Goal: Transaction & Acquisition: Download file/media

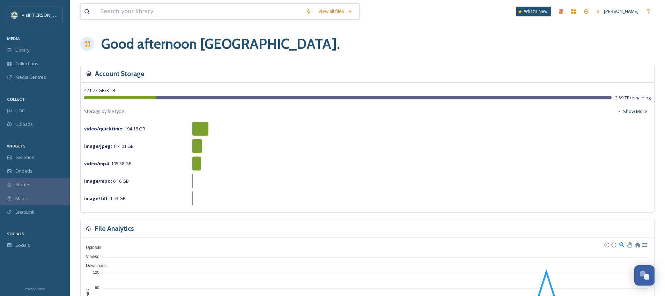
click at [141, 15] on input at bounding box center [200, 11] width 206 height 15
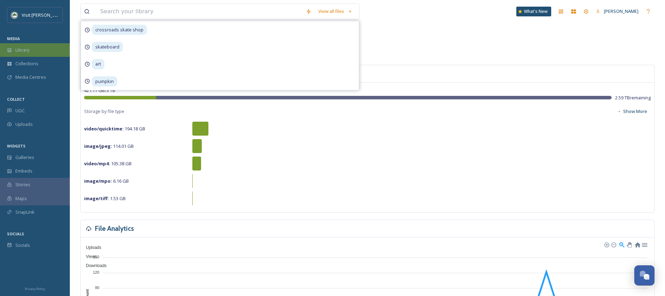
click at [55, 55] on div "Library" at bounding box center [35, 50] width 70 height 14
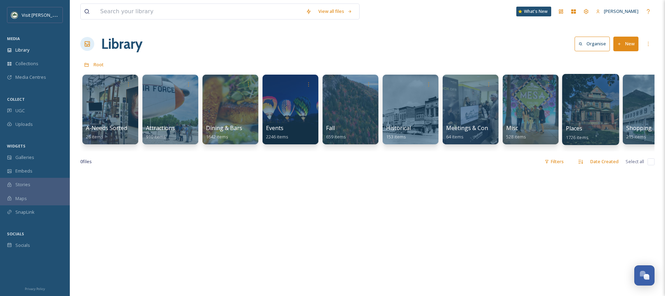
click at [591, 111] on div at bounding box center [590, 109] width 57 height 71
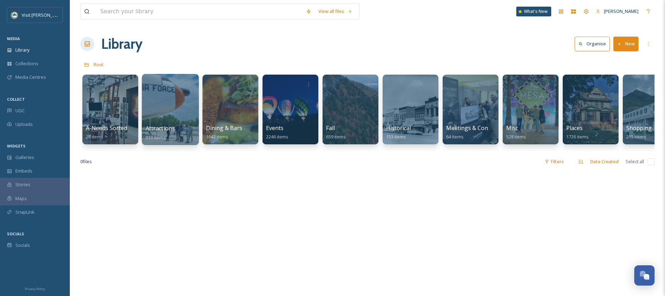
click at [181, 113] on div at bounding box center [170, 109] width 57 height 71
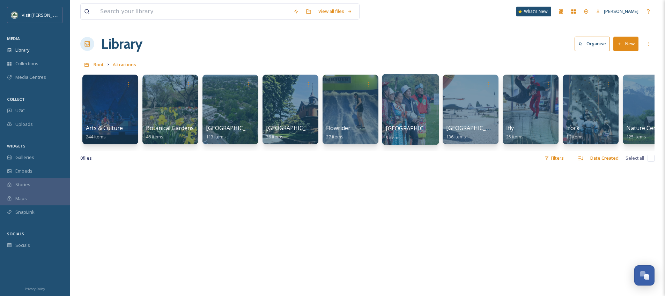
click at [413, 99] on div at bounding box center [410, 109] width 57 height 71
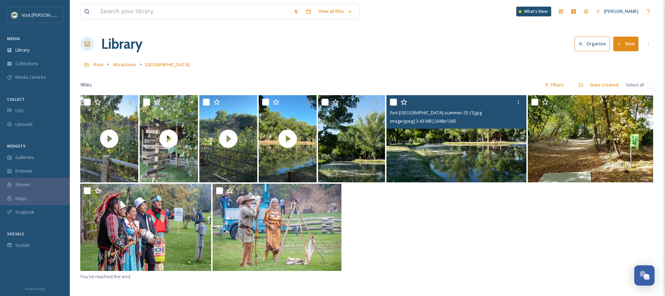
click at [482, 158] on img at bounding box center [456, 138] width 140 height 87
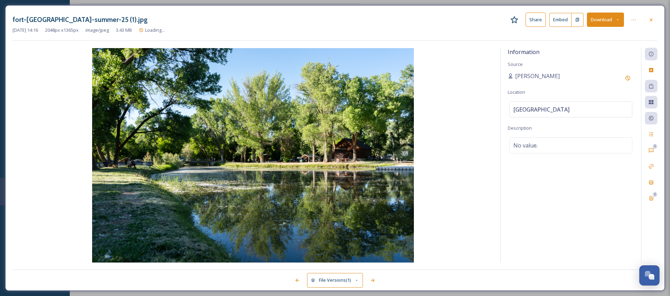
click at [605, 21] on button "Download" at bounding box center [605, 20] width 37 height 14
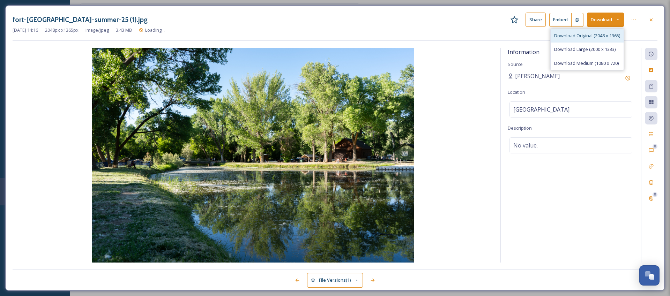
click at [596, 37] on span "Download Original (2048 x 1365)" at bounding box center [587, 35] width 66 height 7
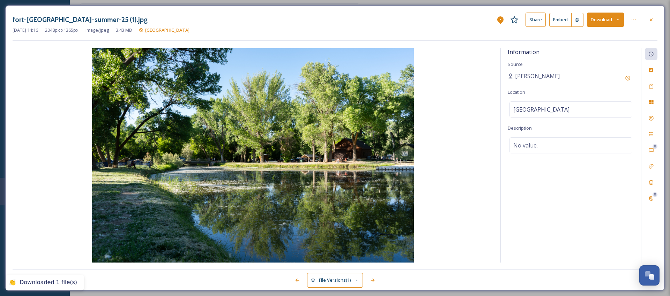
click at [384, 31] on div "Jun 03 2025 14:16 2048 px x 1365 px image/jpeg 3.43 MB Fort Buenaventura" at bounding box center [335, 30] width 645 height 7
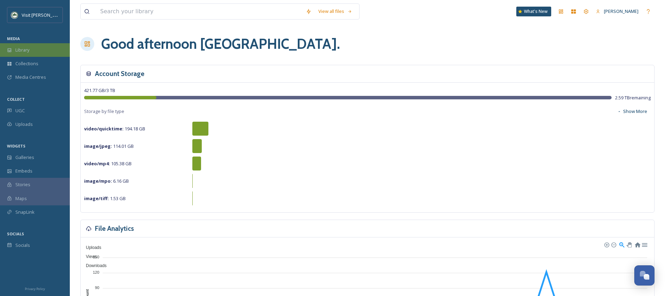
click at [41, 55] on div "Library" at bounding box center [35, 50] width 70 height 14
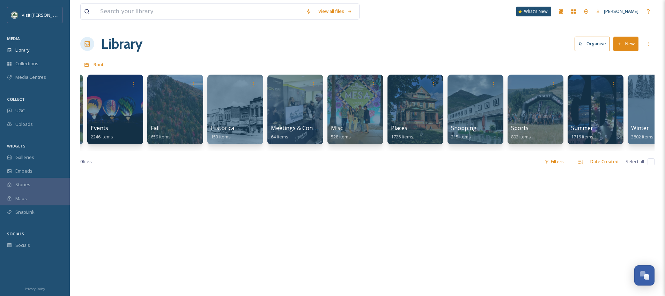
scroll to position [0, 197]
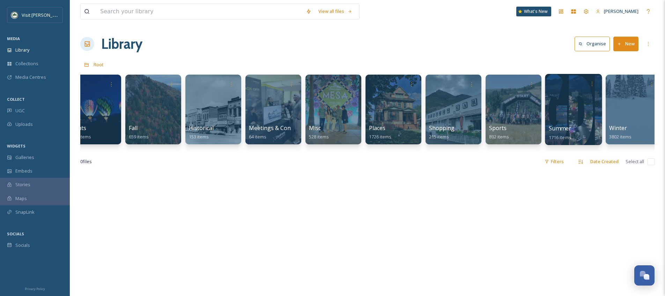
click at [587, 111] on div at bounding box center [573, 109] width 57 height 71
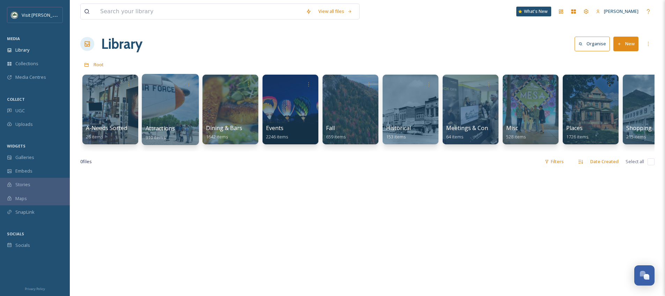
click at [178, 108] on div at bounding box center [170, 109] width 57 height 71
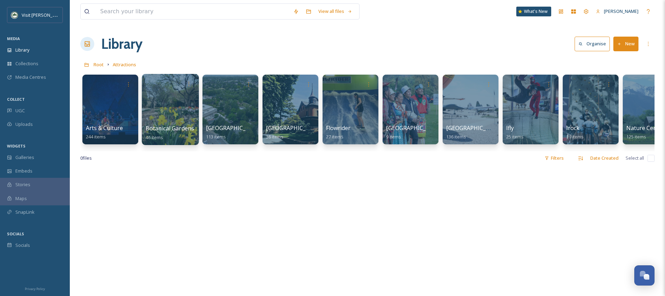
click at [176, 122] on div at bounding box center [170, 109] width 57 height 71
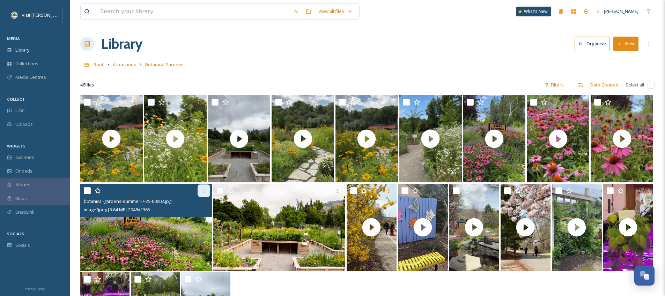
click at [208, 189] on div at bounding box center [204, 191] width 13 height 13
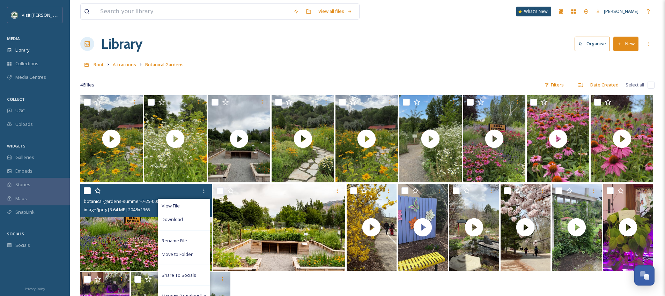
drag, startPoint x: 192, startPoint y: 220, endPoint x: 219, endPoint y: 217, distance: 27.4
click at [192, 220] on div "Download" at bounding box center [184, 220] width 52 height 14
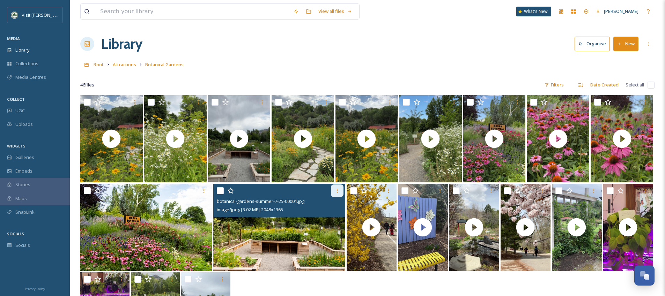
click at [339, 192] on icon at bounding box center [337, 191] width 6 height 6
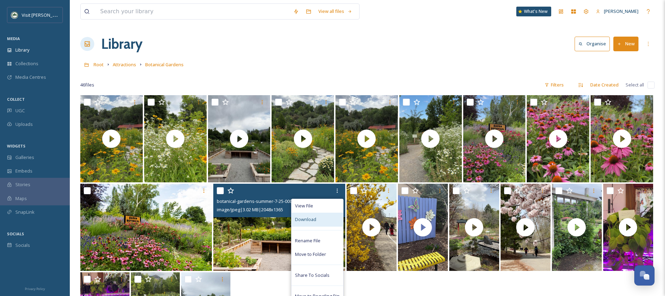
click at [317, 221] on div "Download" at bounding box center [317, 220] width 52 height 14
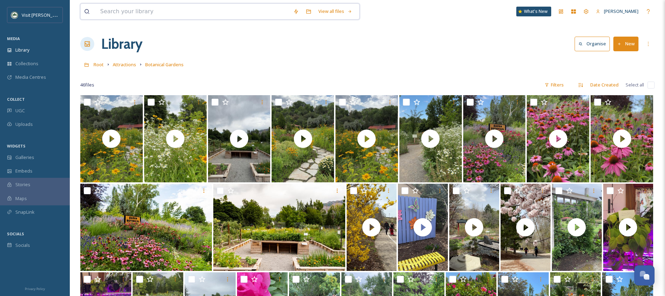
click at [177, 17] on input at bounding box center [193, 11] width 193 height 15
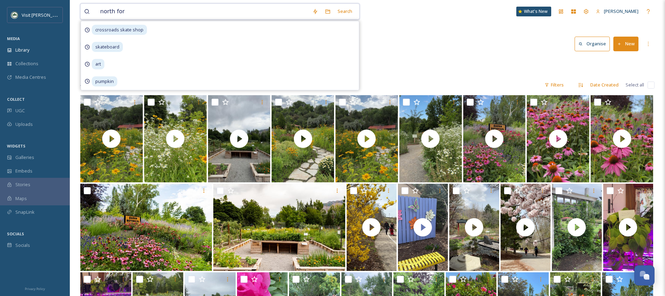
type input "north fork"
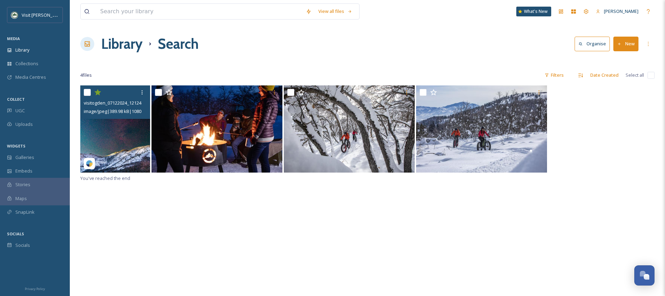
click at [132, 154] on img at bounding box center [115, 129] width 70 height 87
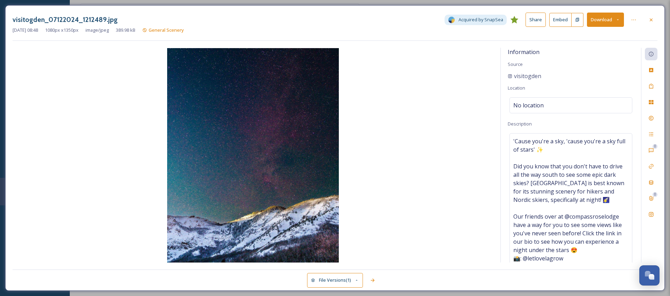
click at [604, 17] on button "Download" at bounding box center [605, 20] width 37 height 14
click at [599, 35] on span "Download Original (1080 x 1350)" at bounding box center [587, 35] width 66 height 7
click at [496, 60] on div "Information Source visitogden Location No location Description 'Cause you're a …" at bounding box center [335, 155] width 645 height 215
click at [652, 23] on div at bounding box center [651, 20] width 13 height 13
